Goal: Transaction & Acquisition: Purchase product/service

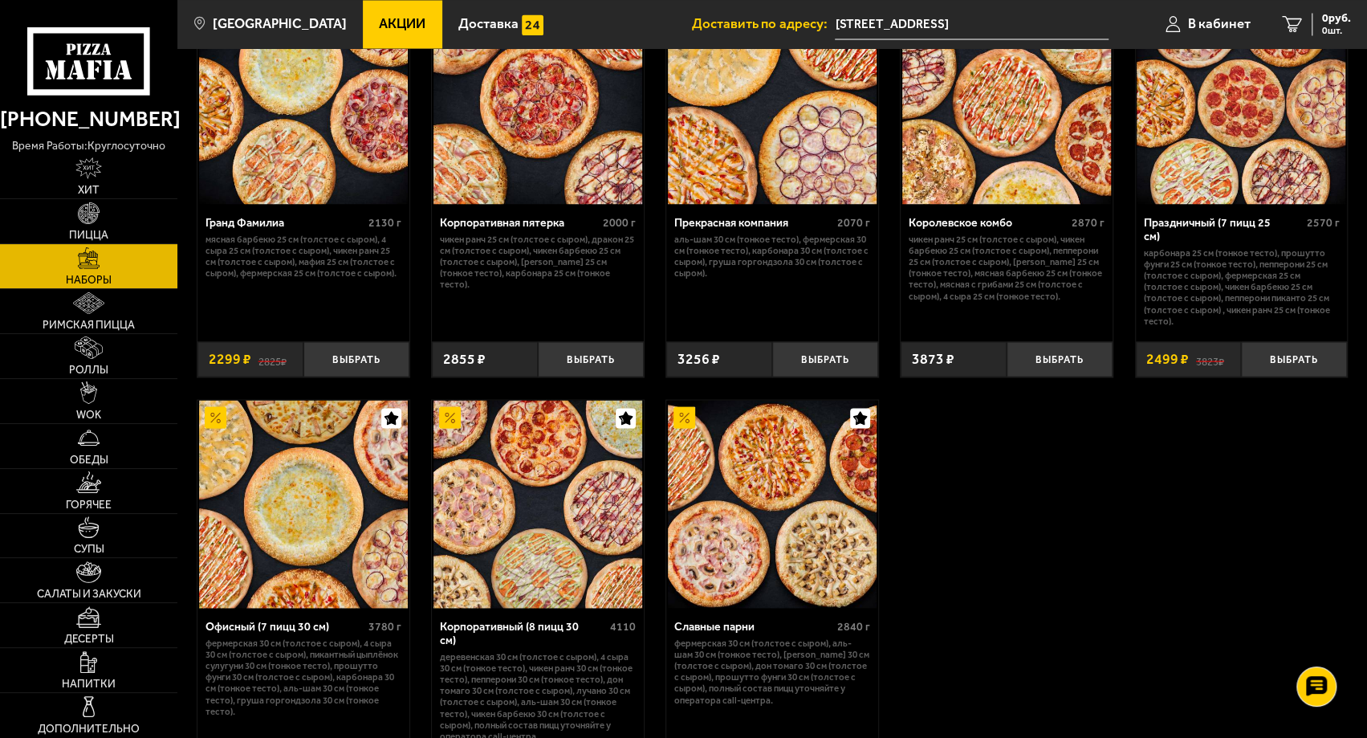
scroll to position [1830, 0]
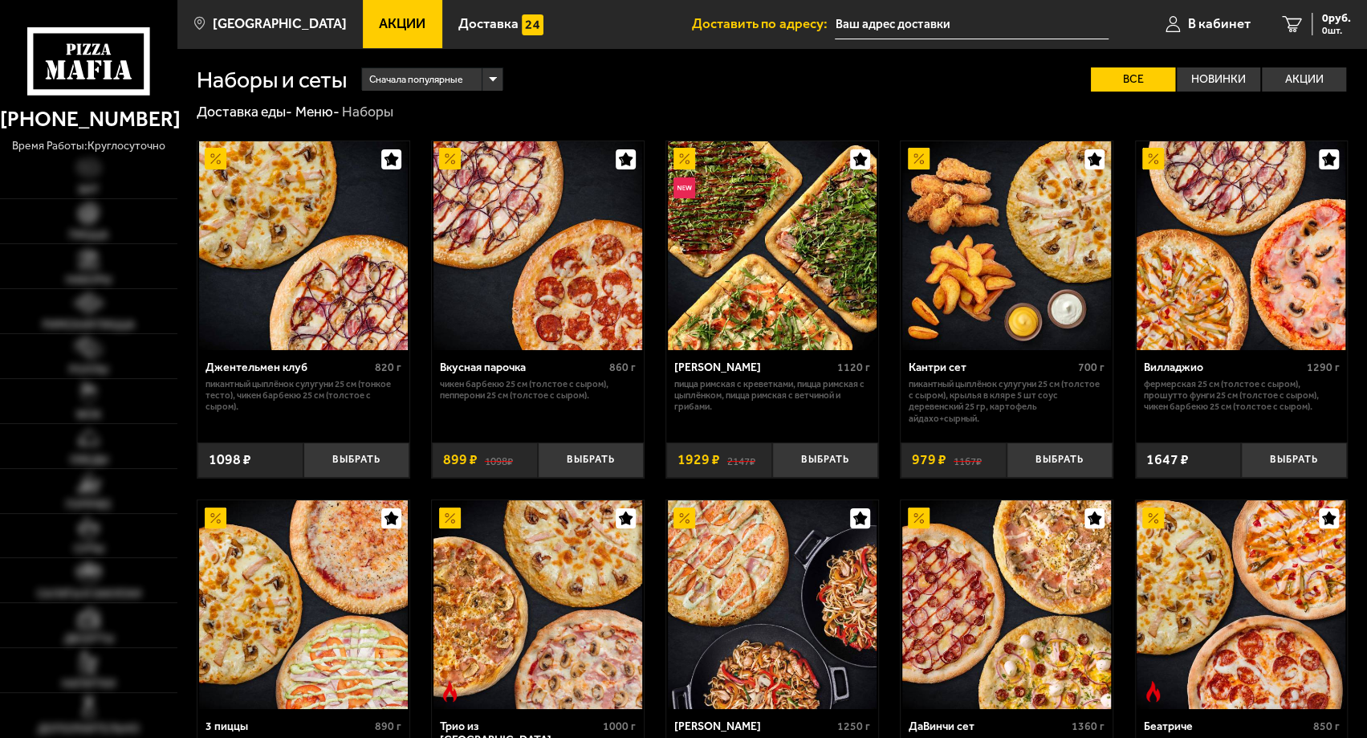
type input "[STREET_ADDRESS]"
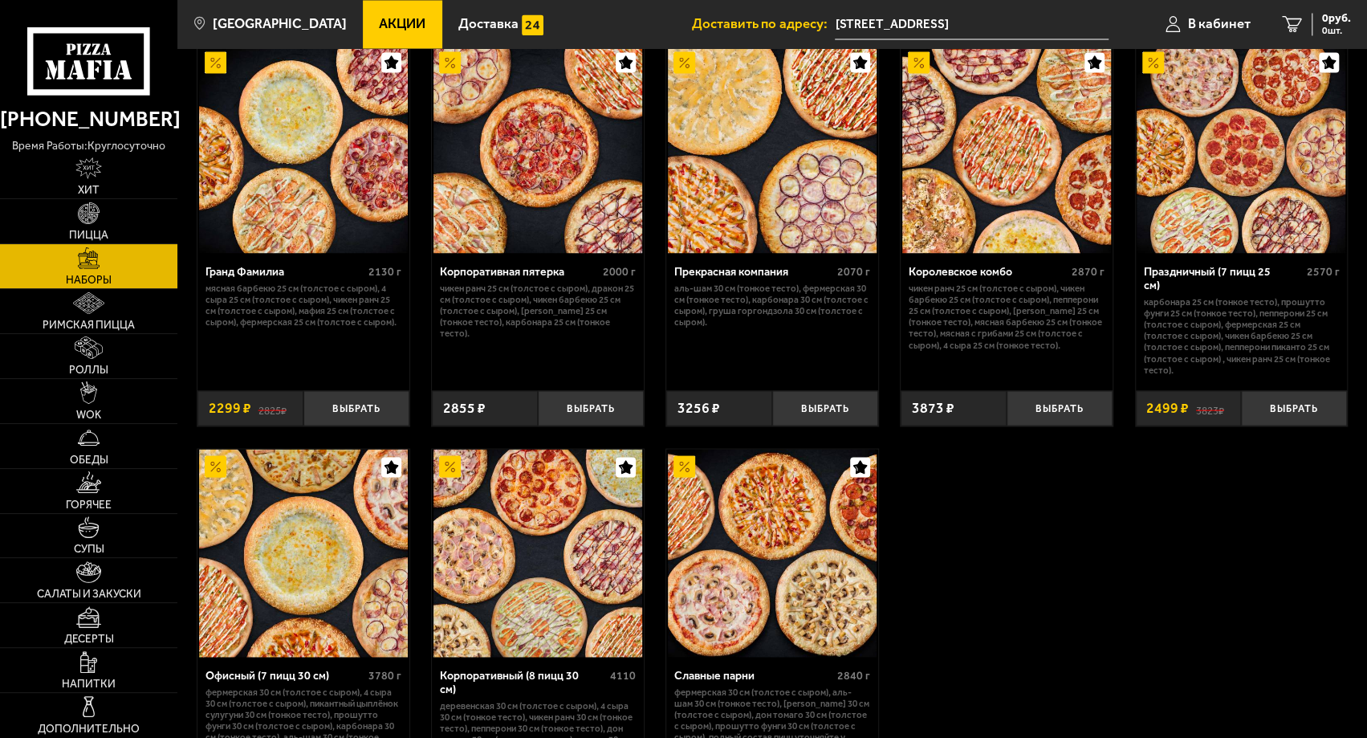
scroll to position [1926, 0]
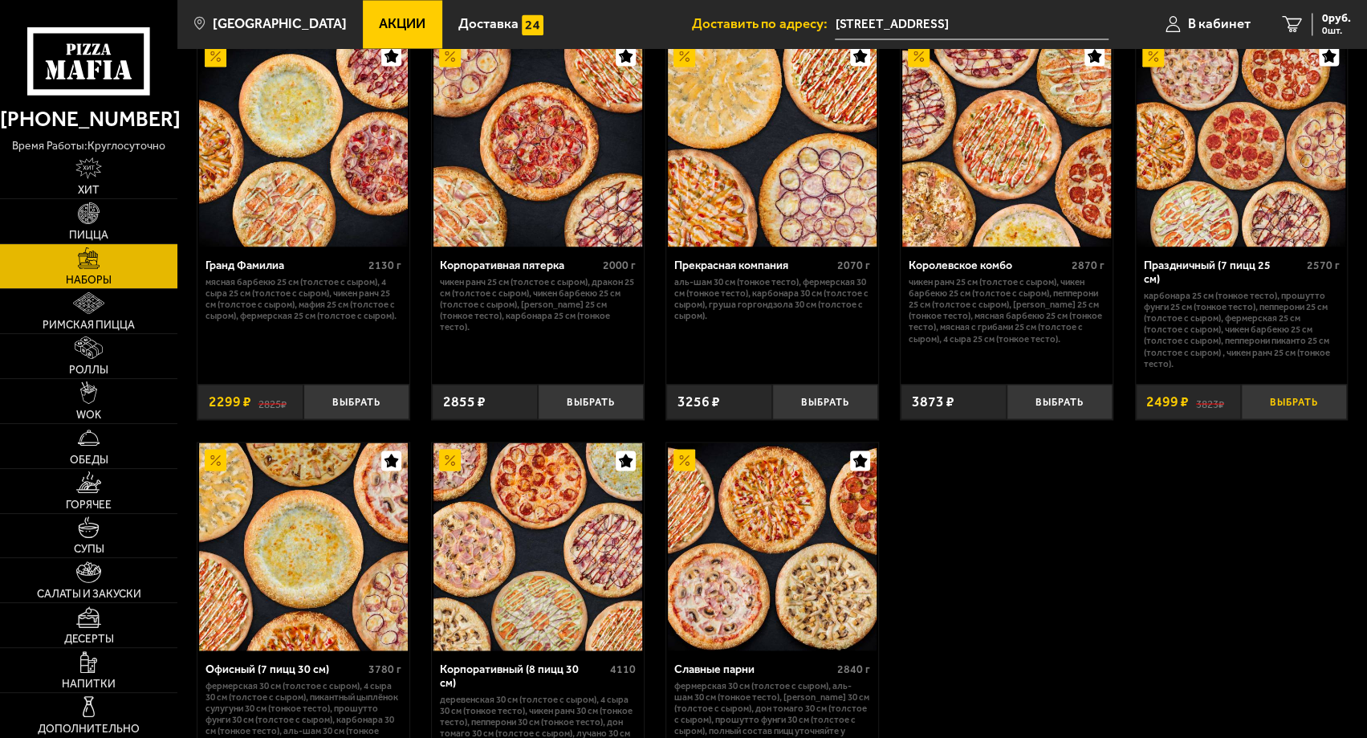
click at [1289, 384] on button "Выбрать" at bounding box center [1294, 401] width 106 height 35
click at [1302, 17] on span "2499 руб." at bounding box center [1326, 18] width 48 height 11
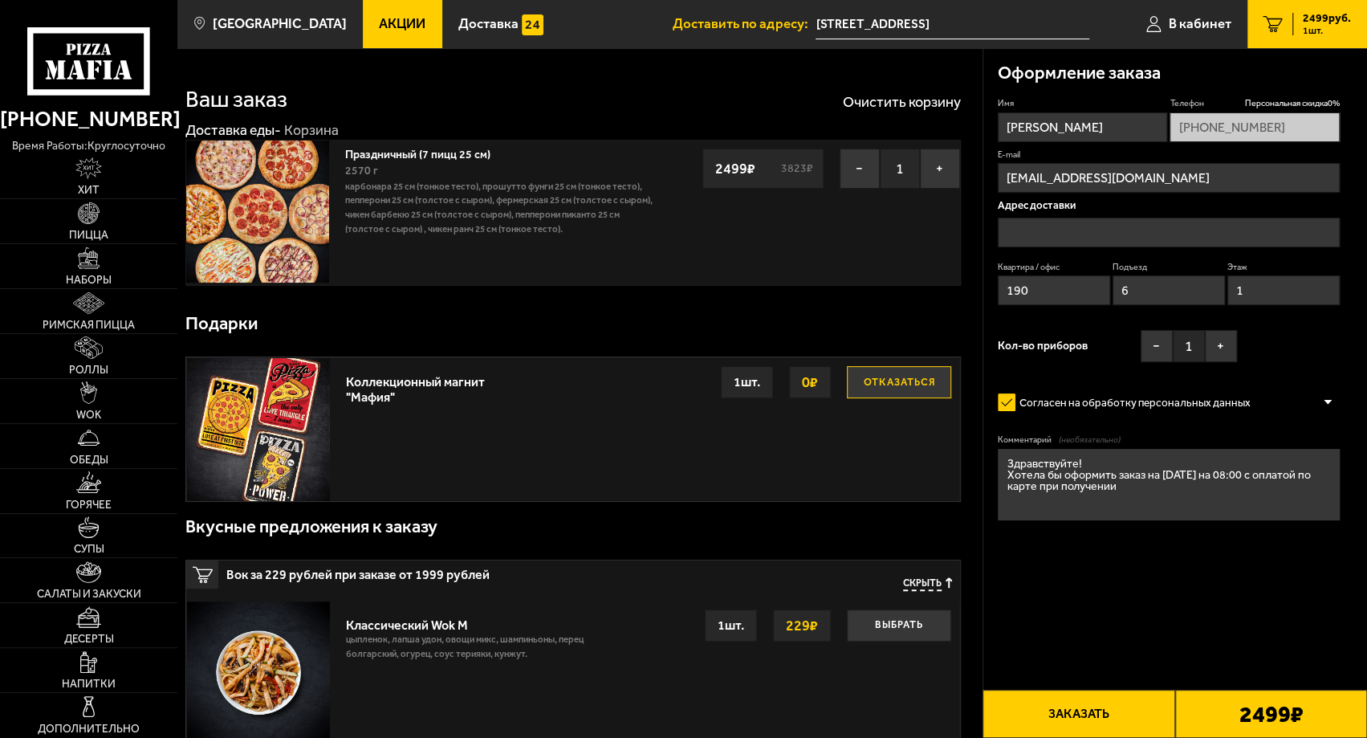
type input "[STREET_ADDRESS]"
click at [1103, 700] on button "Заказать" at bounding box center [1078, 713] width 192 height 48
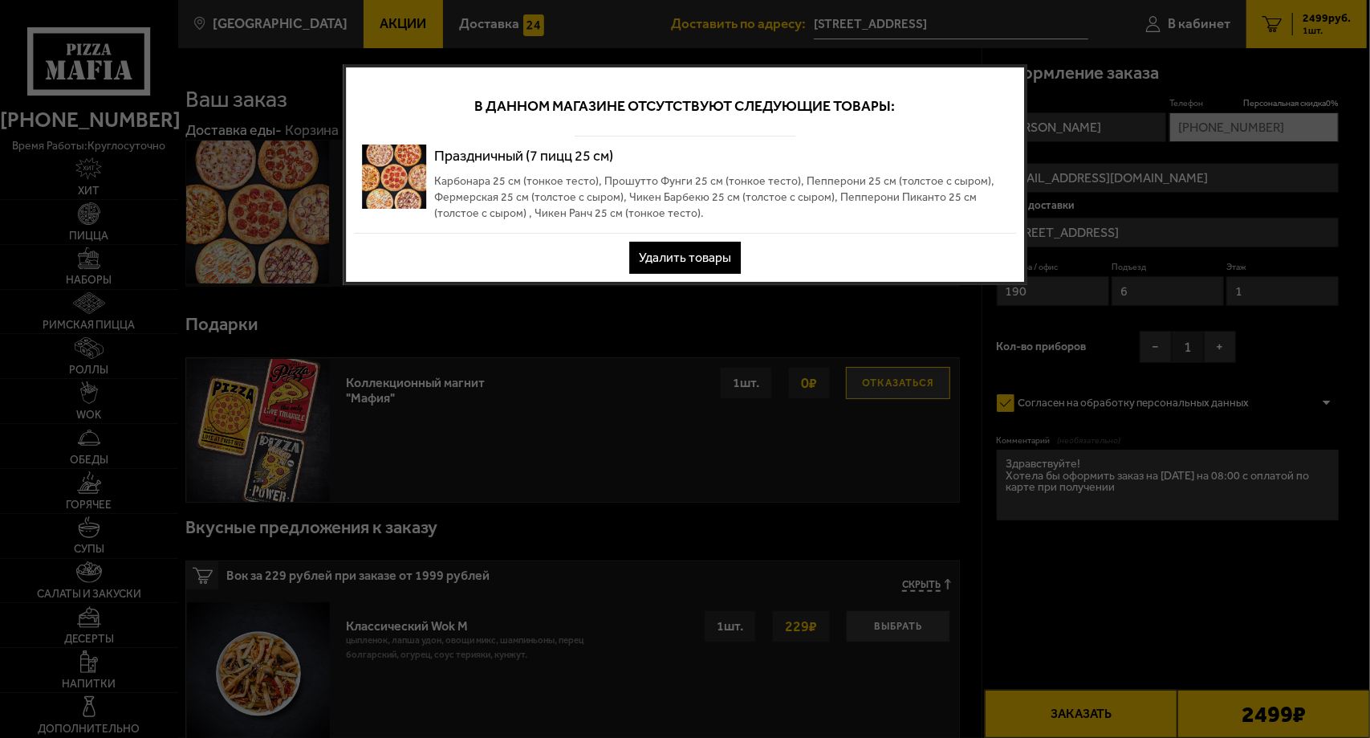
click at [704, 263] on button "Удалить товары" at bounding box center [685, 258] width 112 height 32
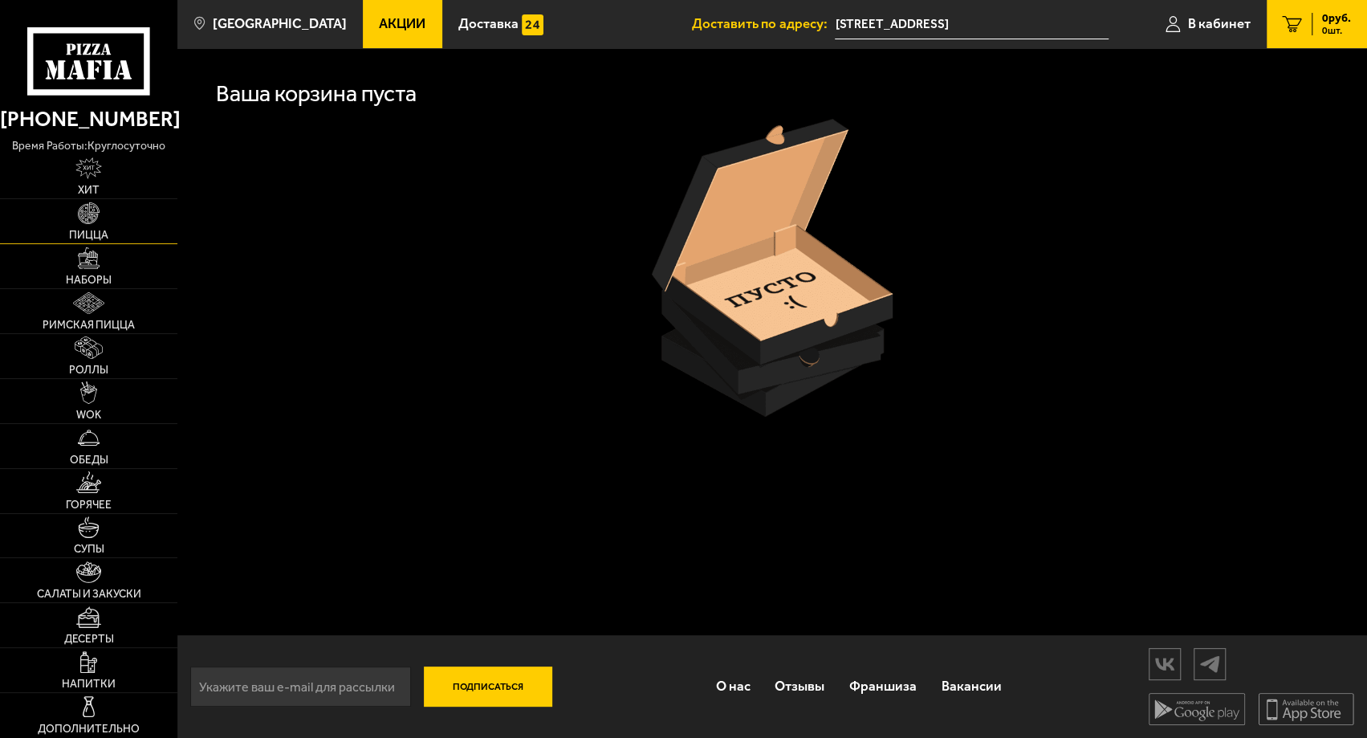
click at [97, 220] on img at bounding box center [89, 213] width 22 height 22
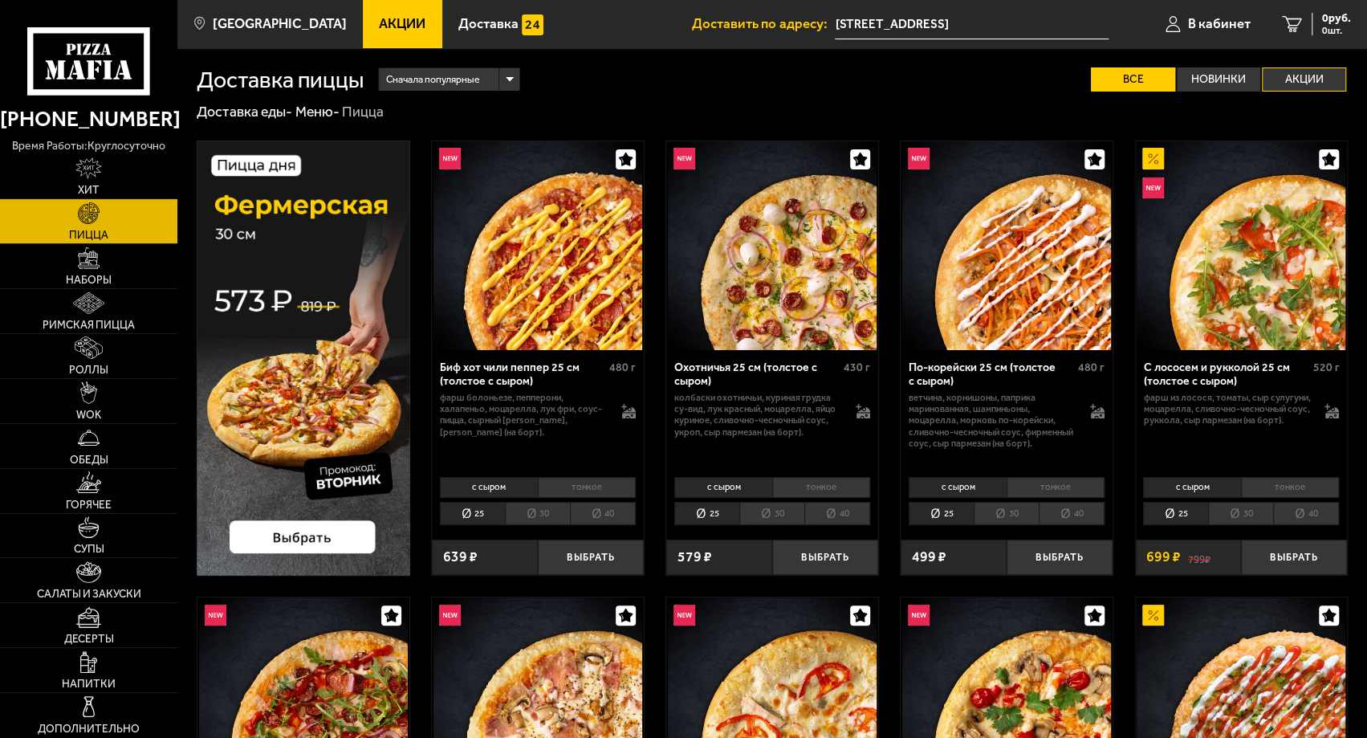
click at [1315, 83] on label "Акции" at bounding box center [1304, 79] width 84 height 24
click at [0, 0] on input "Акции" at bounding box center [0, 0] width 0 height 0
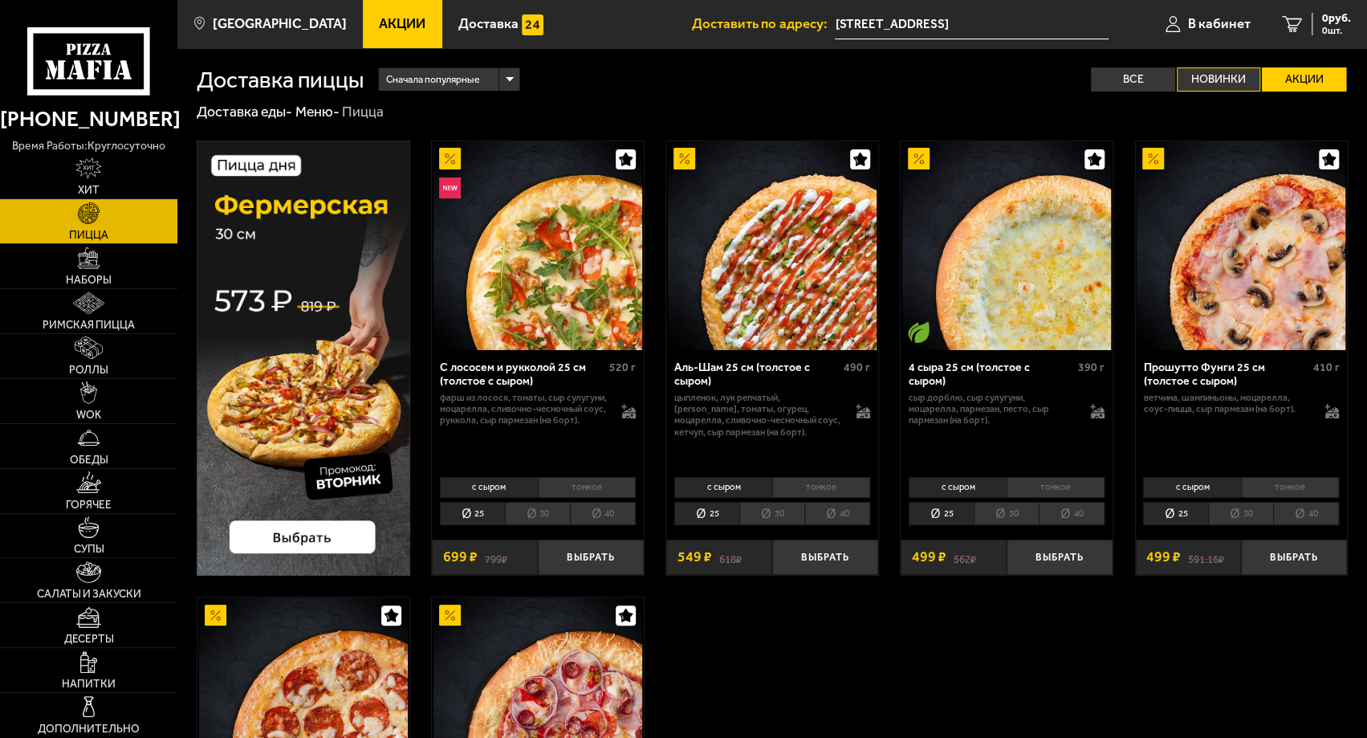
click at [1219, 79] on label "Новинки" at bounding box center [1218, 79] width 84 height 24
click at [0, 0] on input "Новинки" at bounding box center [0, 0] width 0 height 0
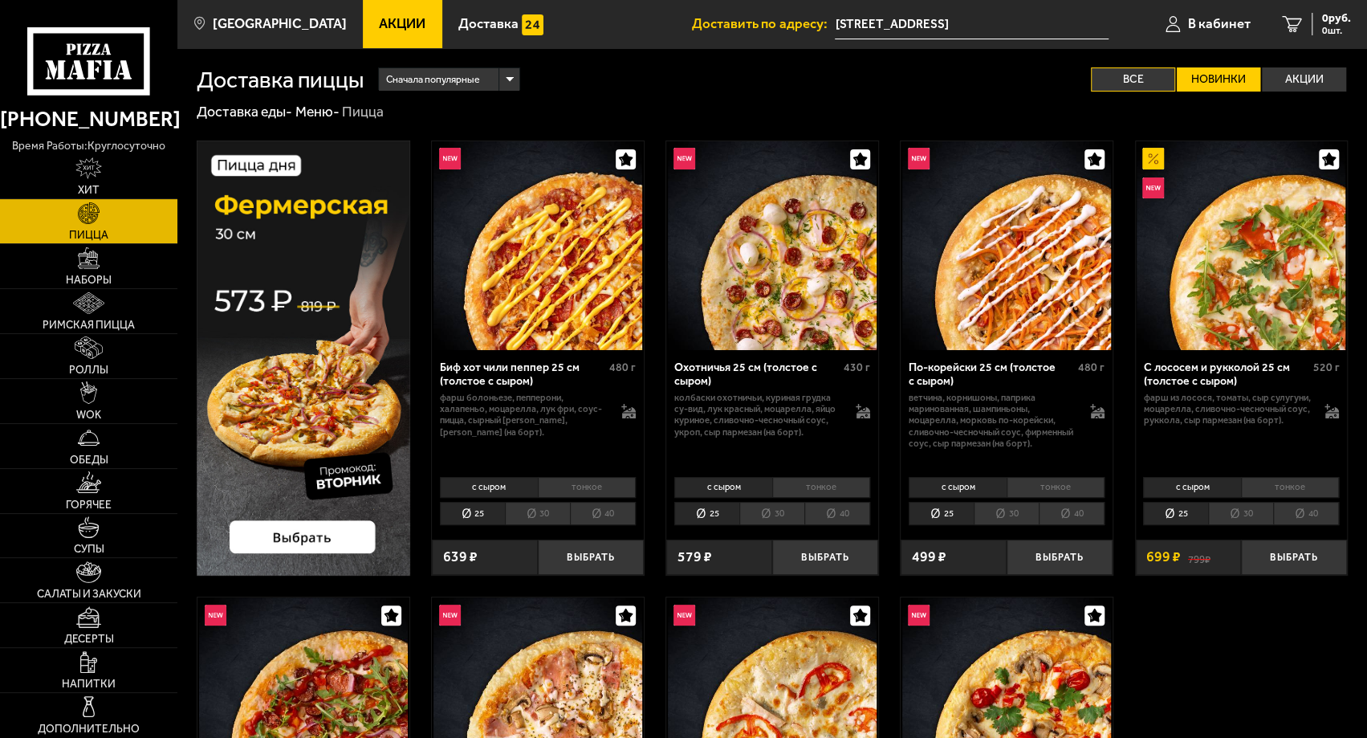
click at [1152, 85] on label "Все" at bounding box center [1133, 79] width 84 height 24
click at [0, 0] on input "Все" at bounding box center [0, 0] width 0 height 0
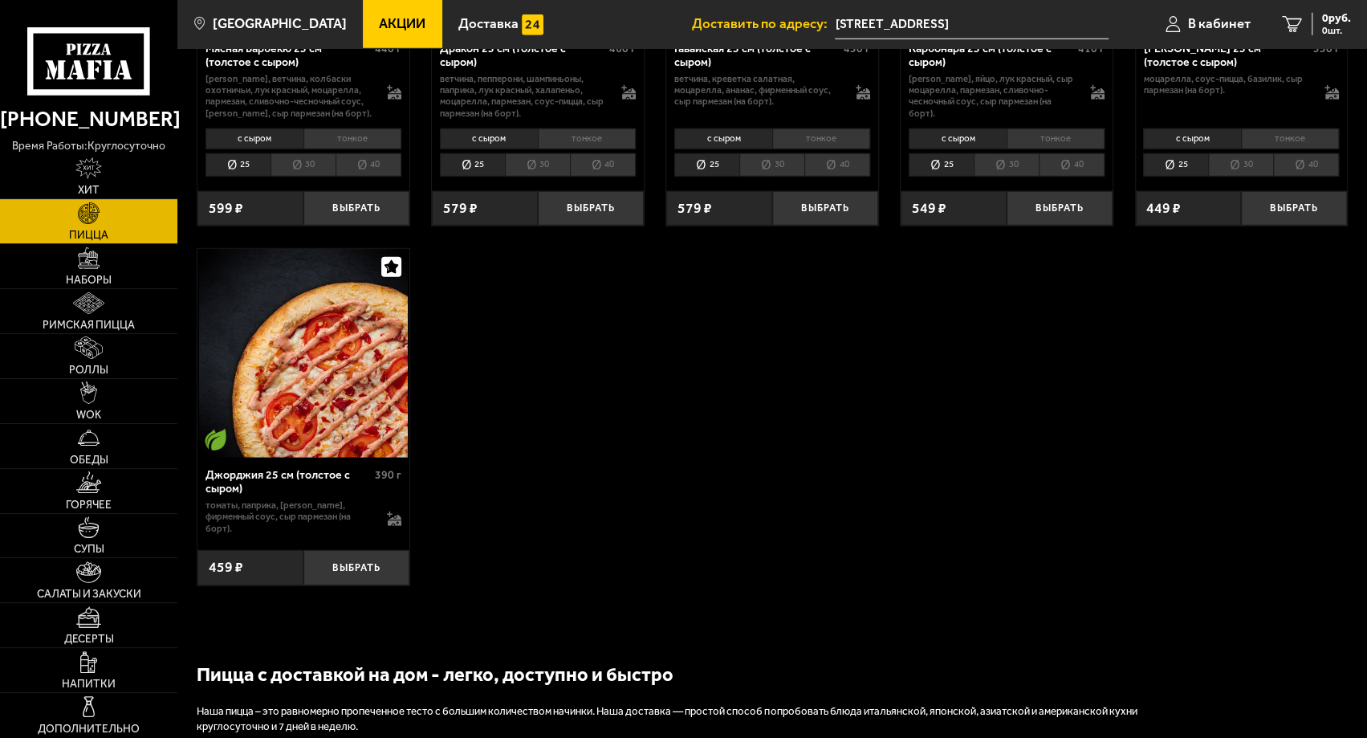
scroll to position [2576, 0]
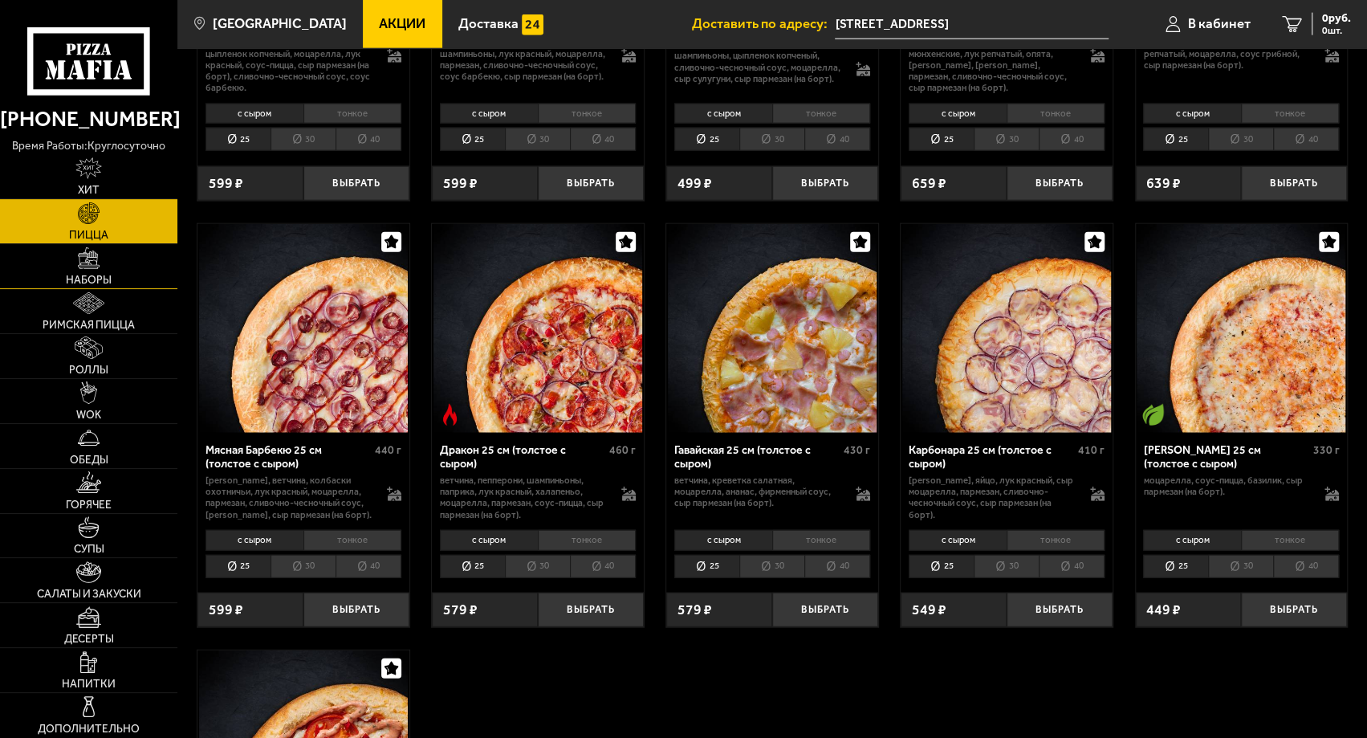
click at [95, 269] on img at bounding box center [89, 258] width 22 height 22
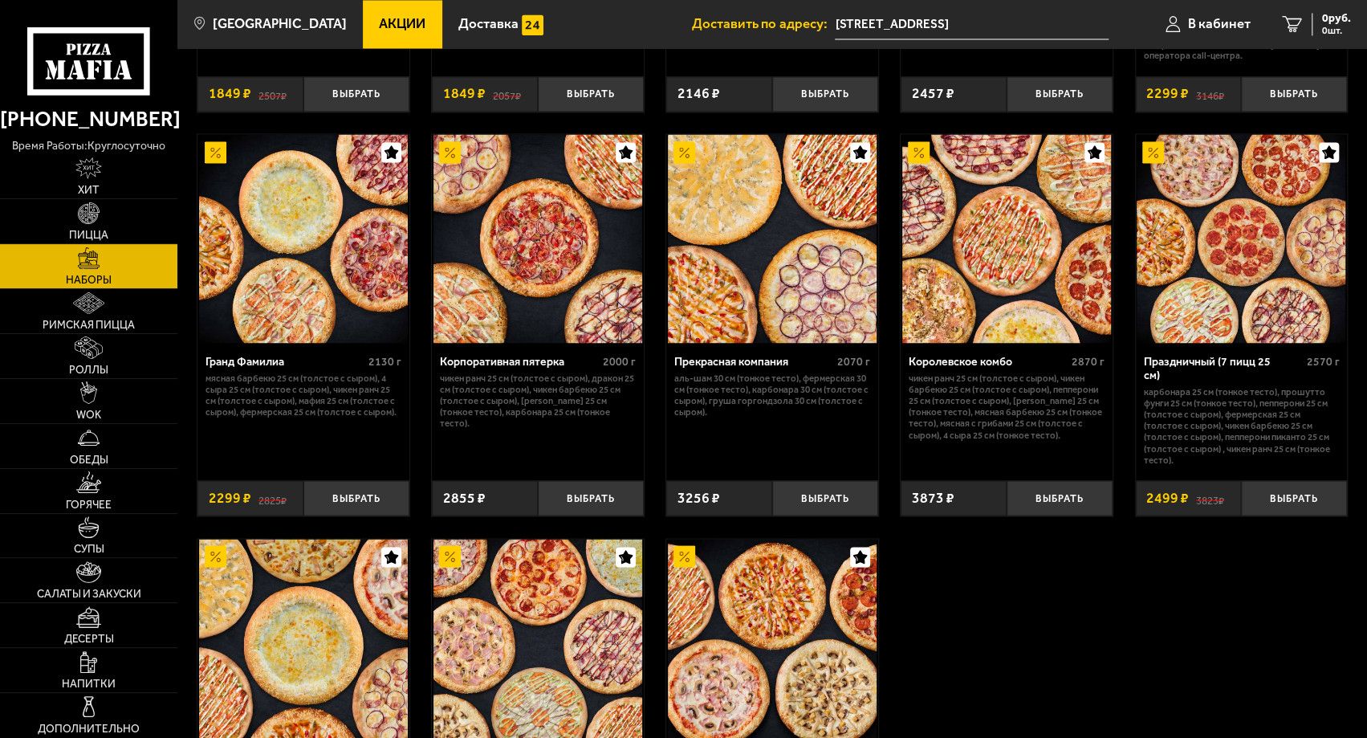
scroll to position [1830, 0]
click at [1291, 480] on button "Выбрать" at bounding box center [1294, 497] width 106 height 35
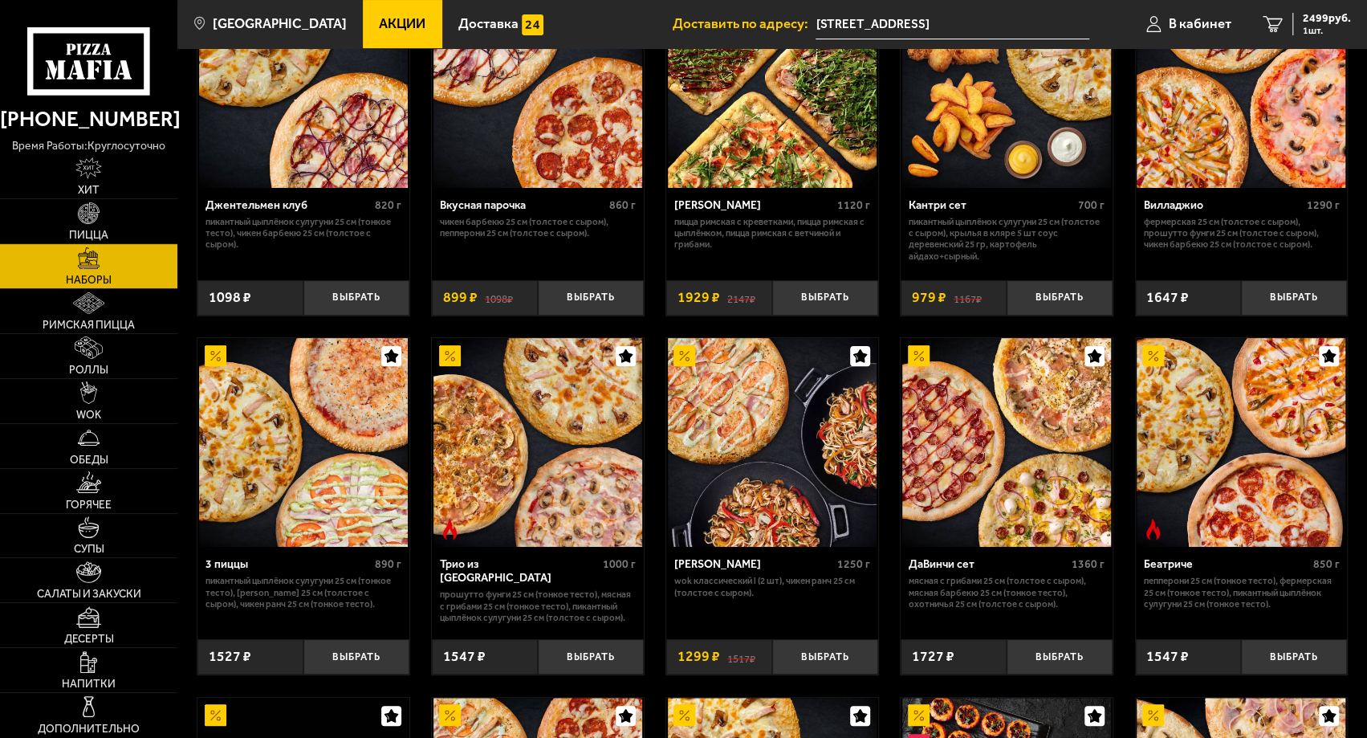
scroll to position [0, 0]
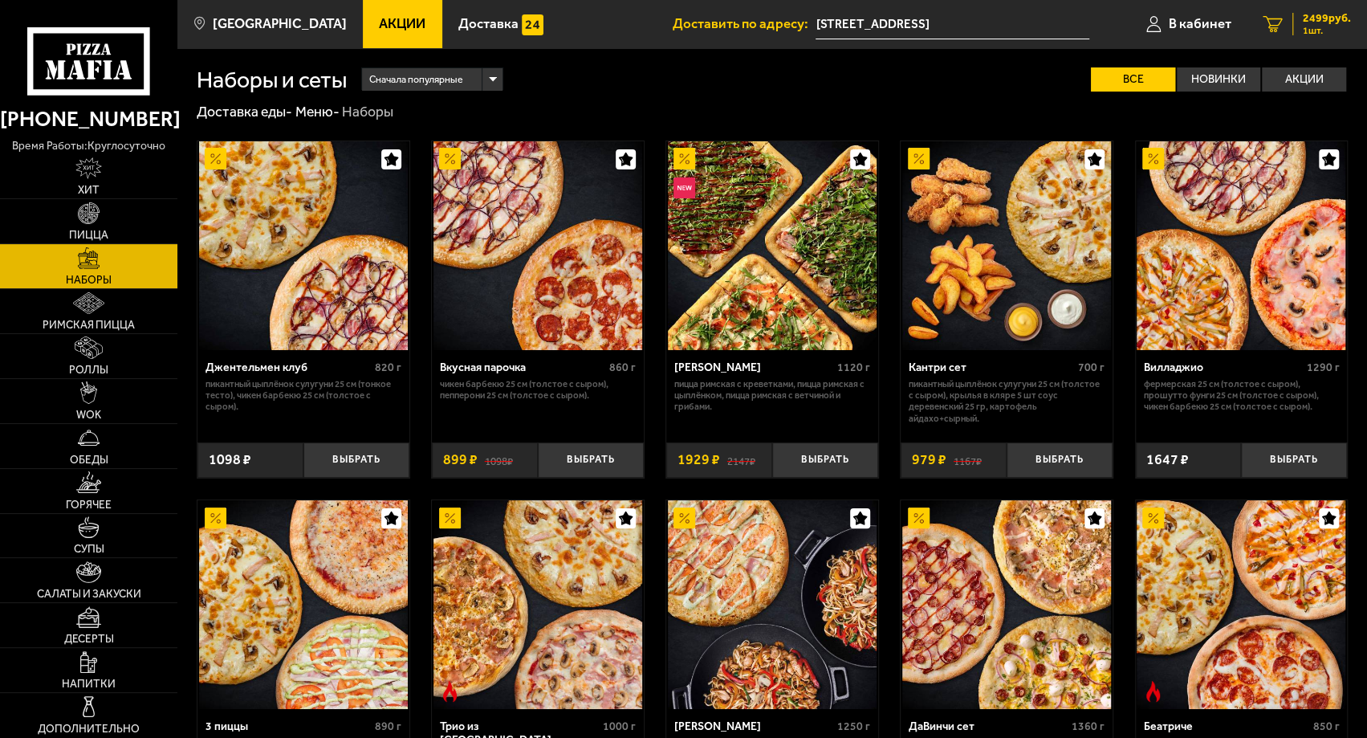
click at [1334, 25] on div "2499 руб. 1 шт." at bounding box center [1321, 24] width 59 height 22
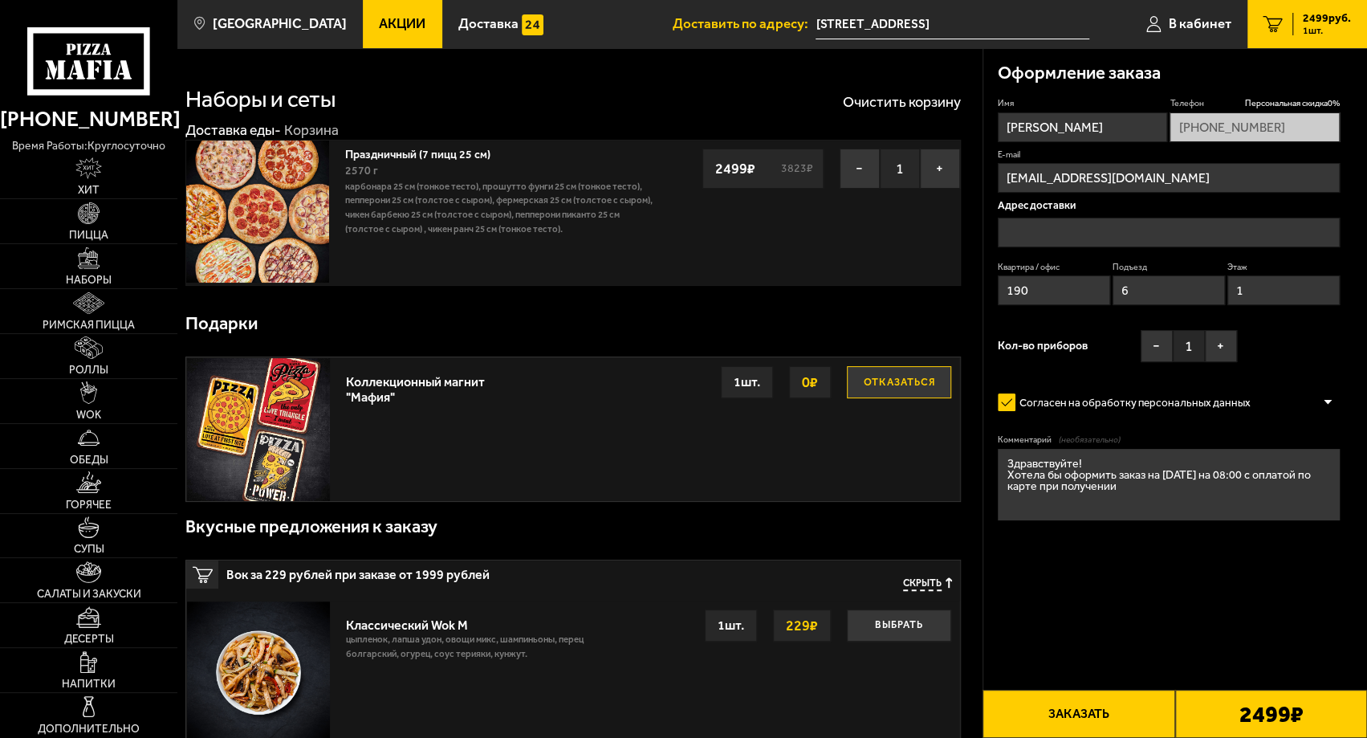
type input "[STREET_ADDRESS]"
click at [1120, 712] on button "Заказать" at bounding box center [1078, 713] width 192 height 48
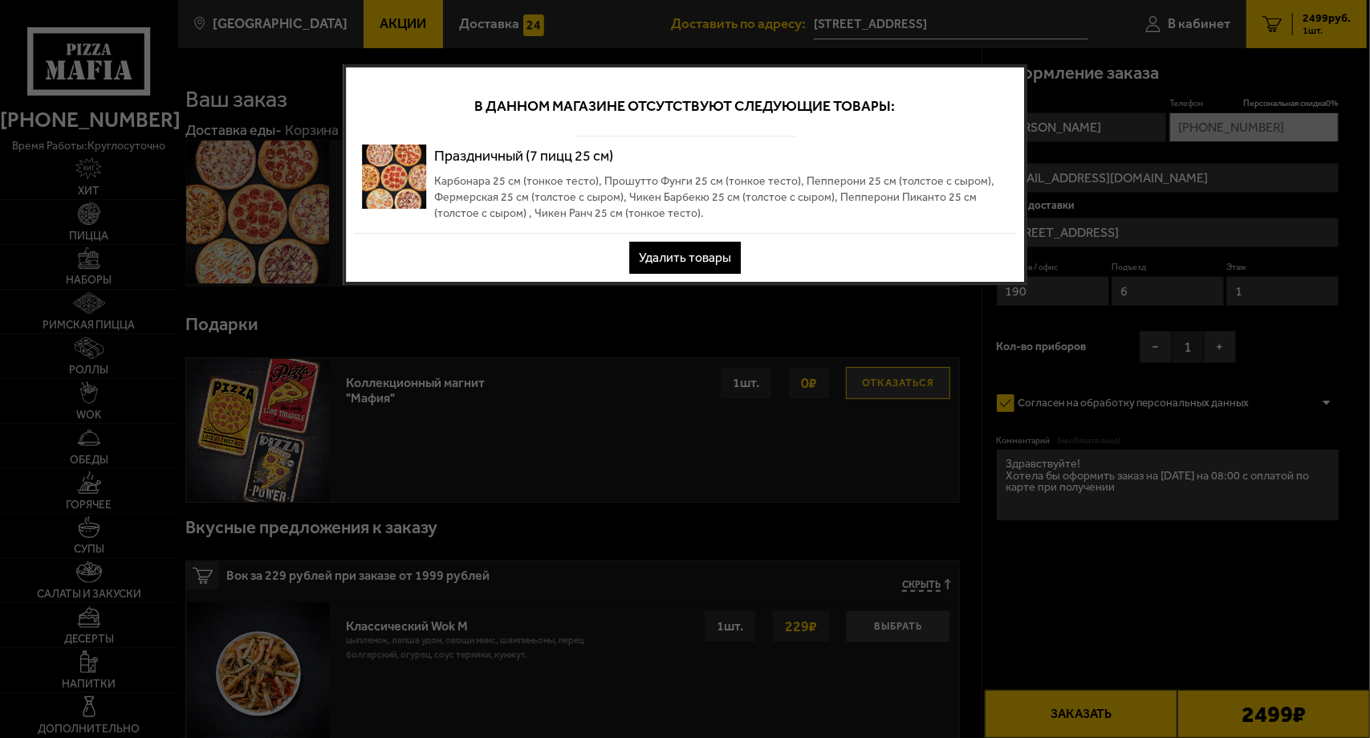
click at [721, 260] on button "Удалить товары" at bounding box center [685, 258] width 112 height 32
